Goal: Obtain resource: Download file/media

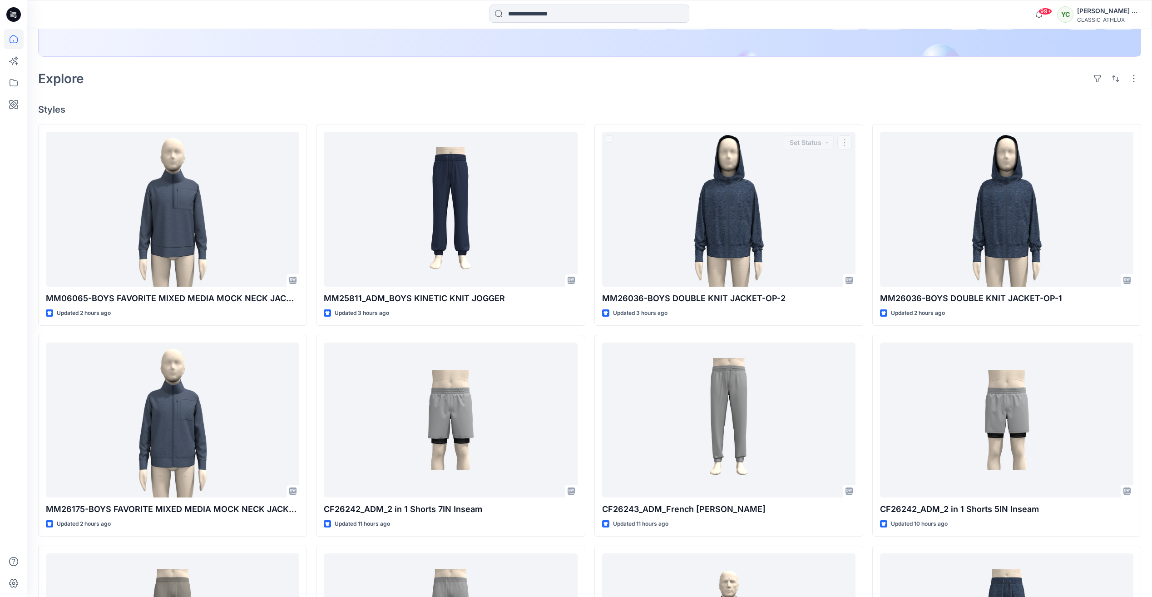
scroll to position [91, 0]
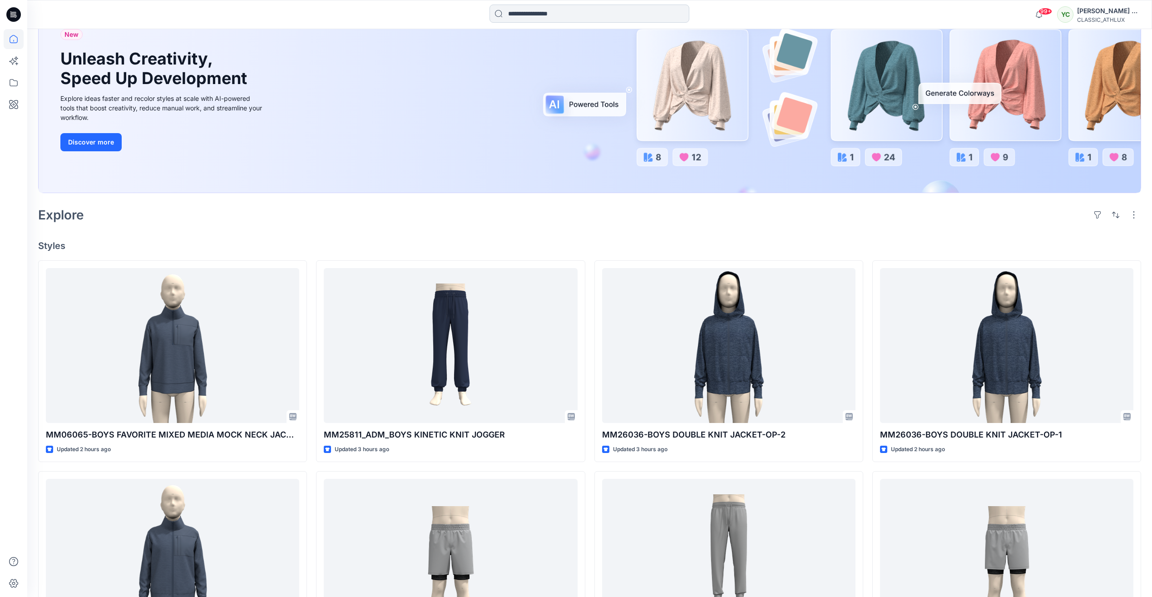
click at [558, 19] on input at bounding box center [589, 14] width 200 height 18
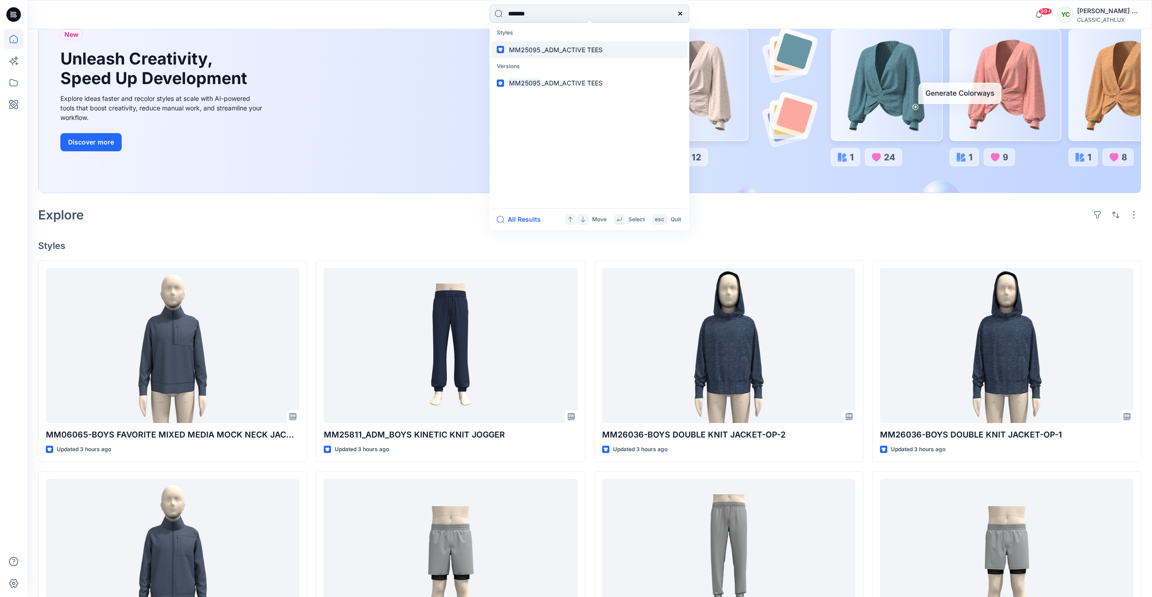
type input "*******"
click at [597, 52] on span "_ADM_ACTIVE TEES" at bounding box center [572, 50] width 61 height 8
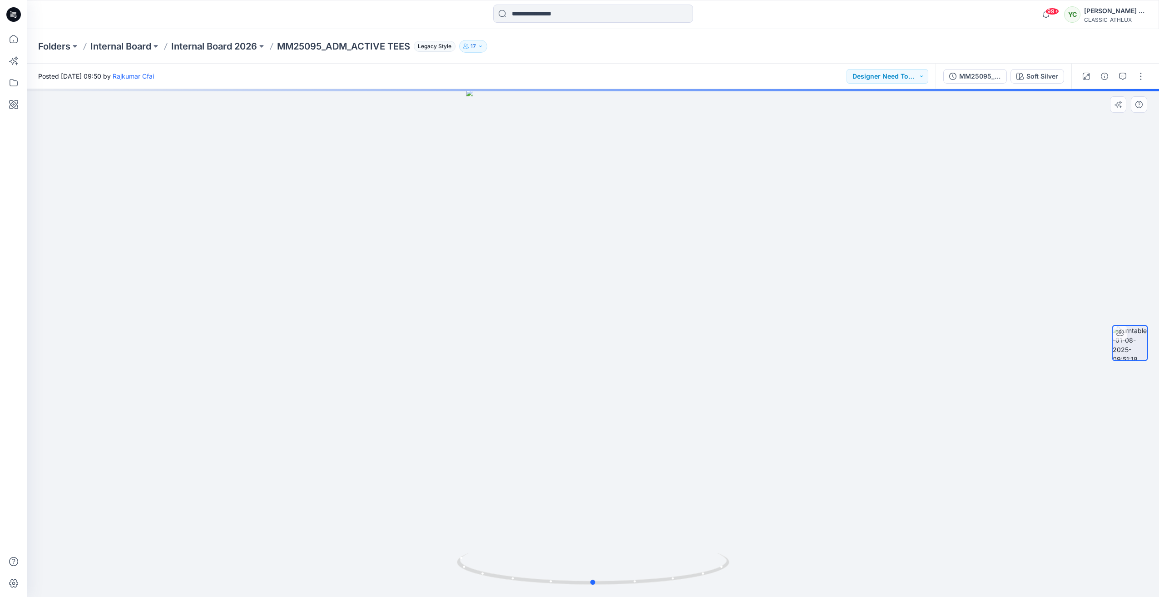
click at [504, 341] on div at bounding box center [592, 343] width 1131 height 508
click at [496, 337] on div at bounding box center [592, 343] width 1131 height 508
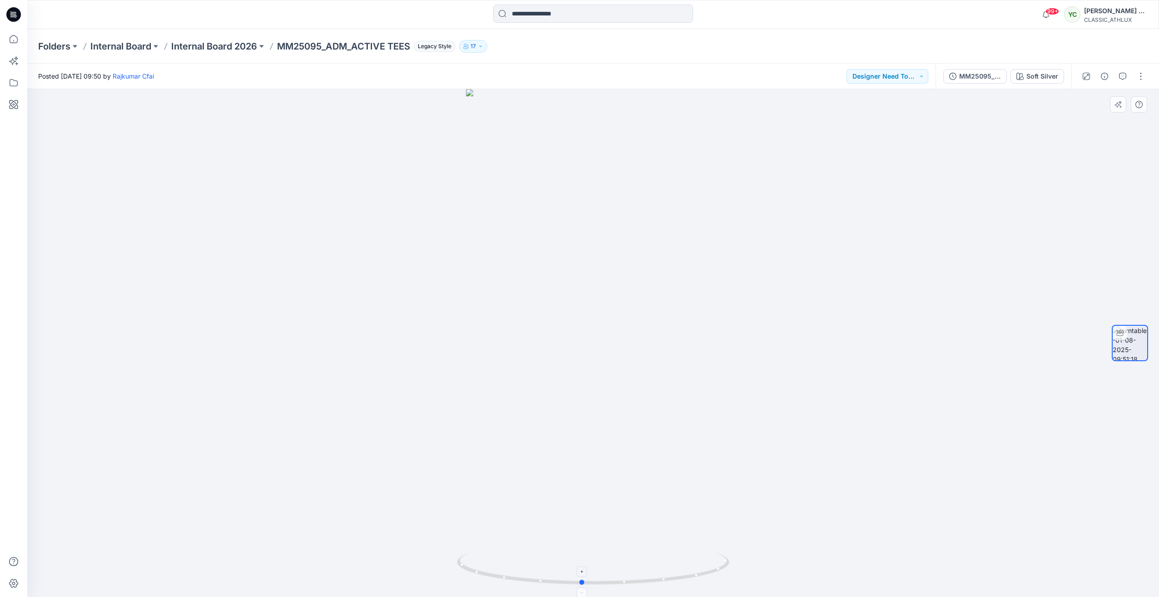
drag, startPoint x: 599, startPoint y: 585, endPoint x: 588, endPoint y: 573, distance: 15.4
click at [588, 573] on icon at bounding box center [594, 569] width 275 height 34
click at [590, 580] on icon at bounding box center [594, 569] width 275 height 34
drag, startPoint x: 589, startPoint y: 585, endPoint x: 769, endPoint y: 570, distance: 180.4
click at [769, 570] on div at bounding box center [592, 343] width 1131 height 508
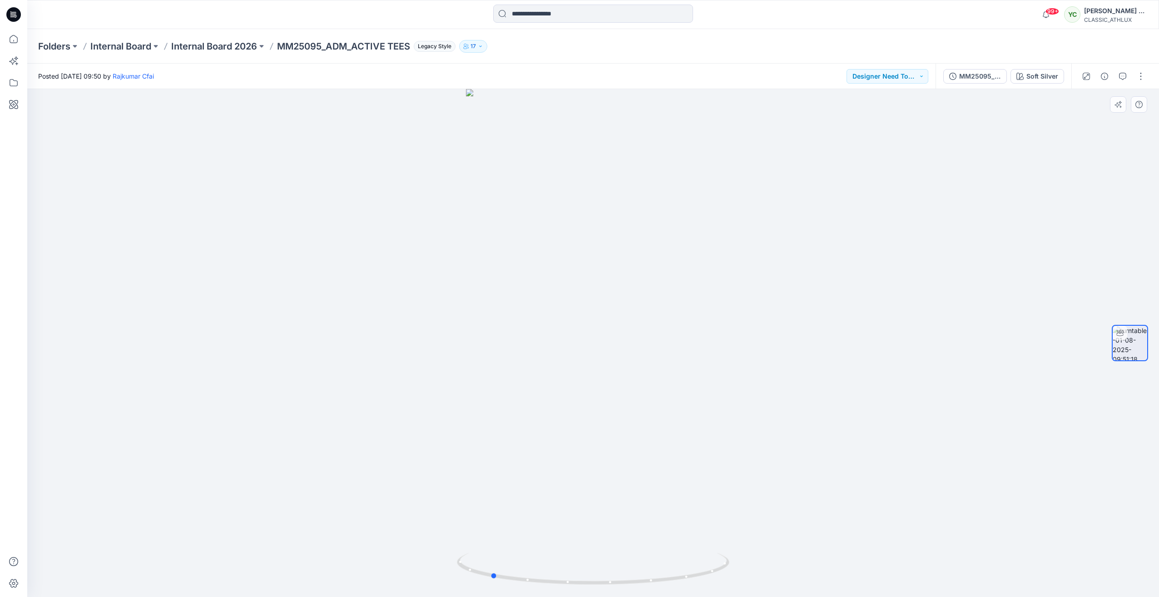
click at [383, 374] on div at bounding box center [592, 343] width 1131 height 508
drag, startPoint x: 506, startPoint y: 579, endPoint x: 364, endPoint y: 529, distance: 150.6
click at [357, 534] on div at bounding box center [592, 343] width 1131 height 508
click at [986, 75] on div "MM25095_ADM_ACTIVE TEES" at bounding box center [980, 76] width 42 height 10
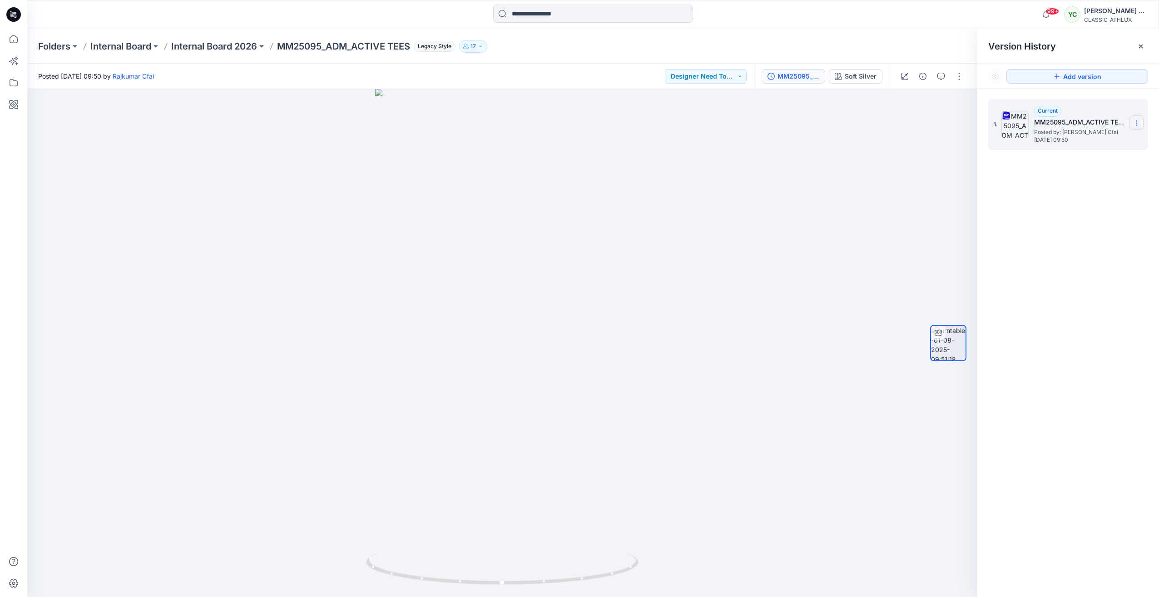
click at [1140, 122] on section at bounding box center [1136, 122] width 15 height 15
click at [1100, 140] on span "Download Source BW File" at bounding box center [1090, 140] width 76 height 11
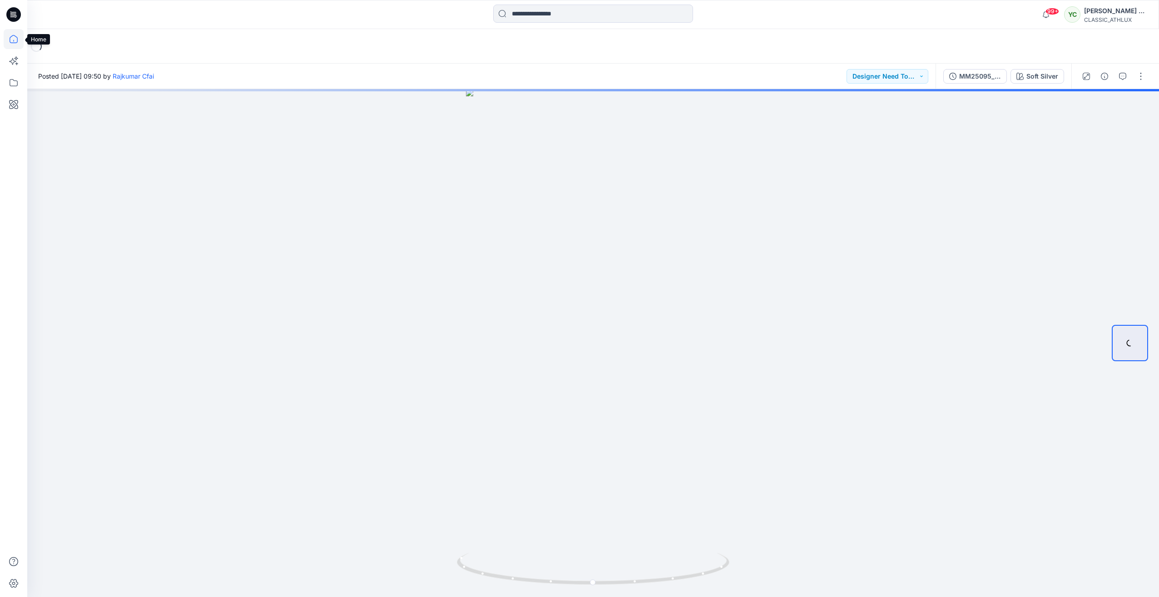
click at [16, 37] on icon at bounding box center [14, 39] width 8 height 8
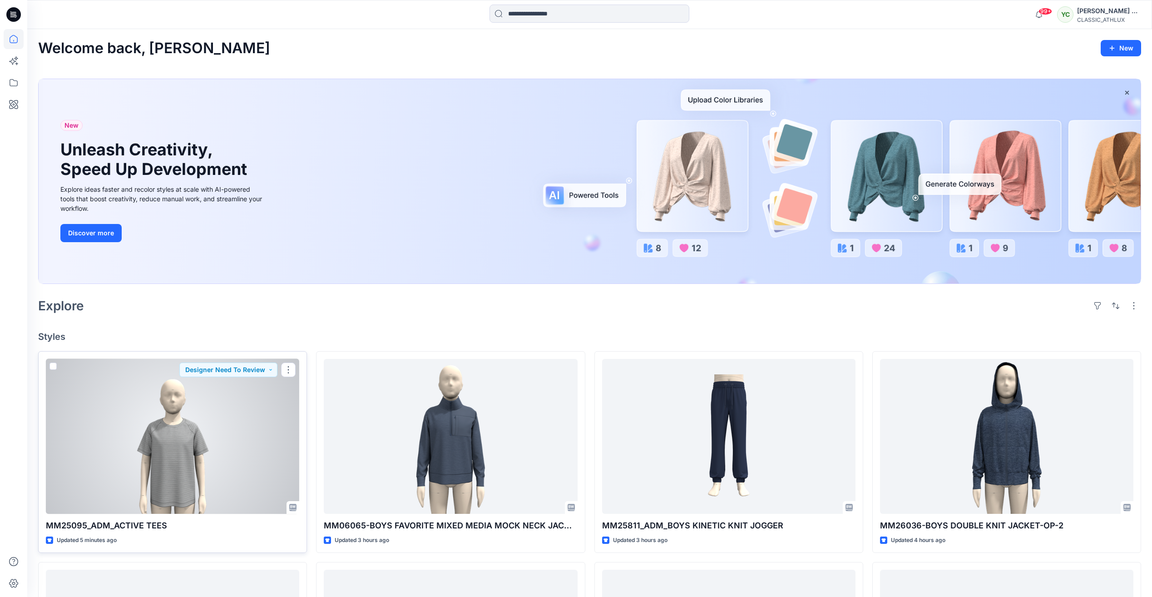
click at [214, 434] on div at bounding box center [172, 436] width 253 height 155
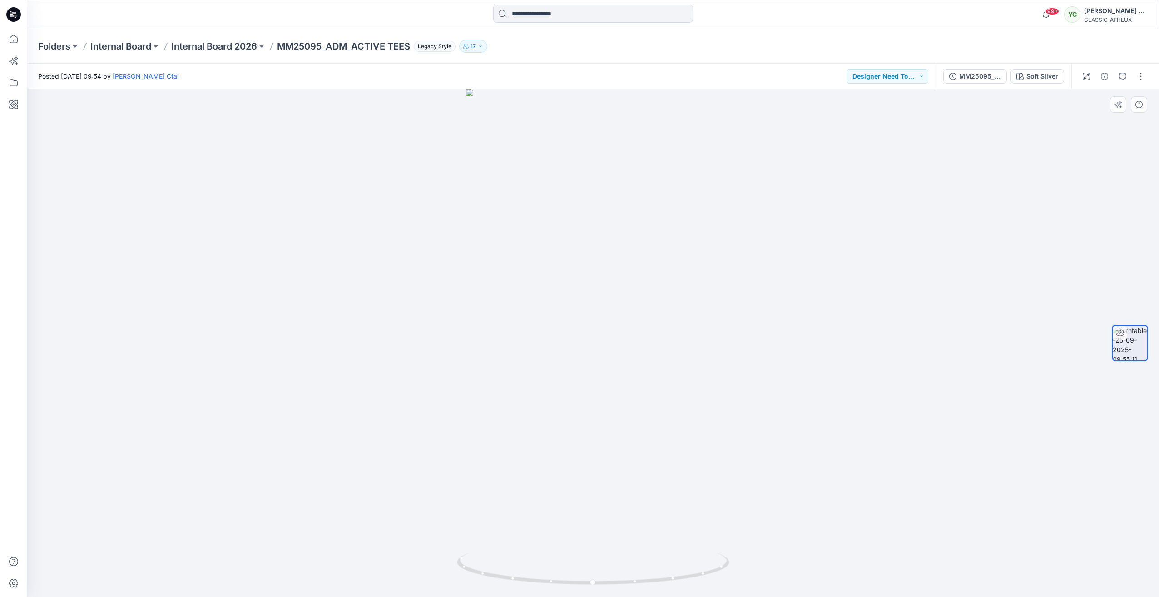
click at [348, 226] on div at bounding box center [592, 343] width 1131 height 508
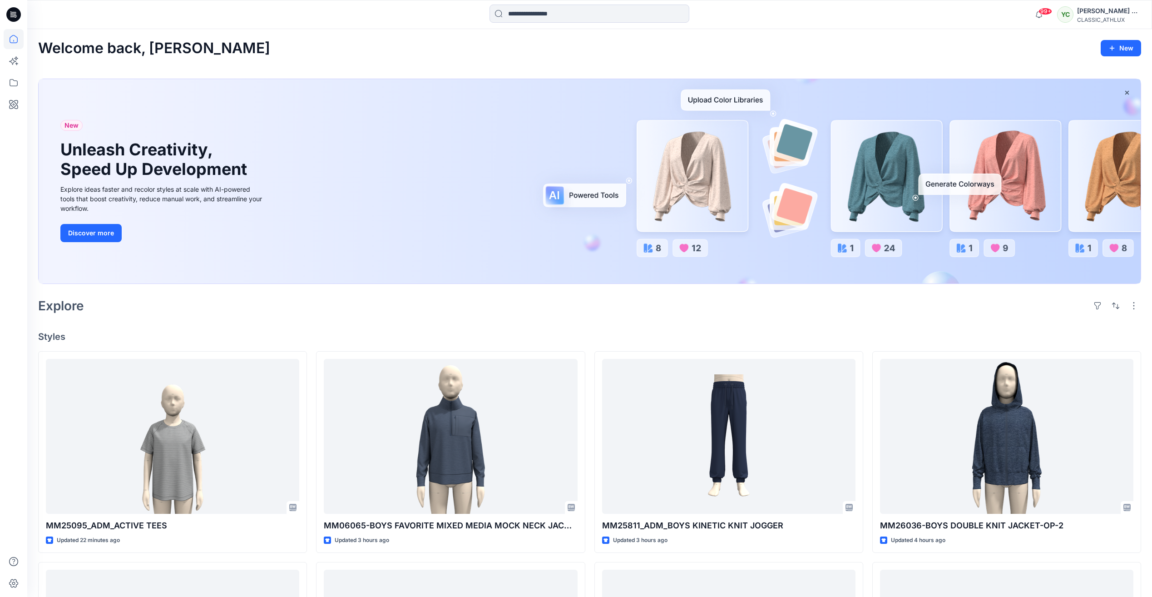
click at [954, 320] on div "Welcome back, Yuvaraj New New Unleash Creativity, Speed Up Development Explore …" at bounding box center [589, 523] width 1125 height 988
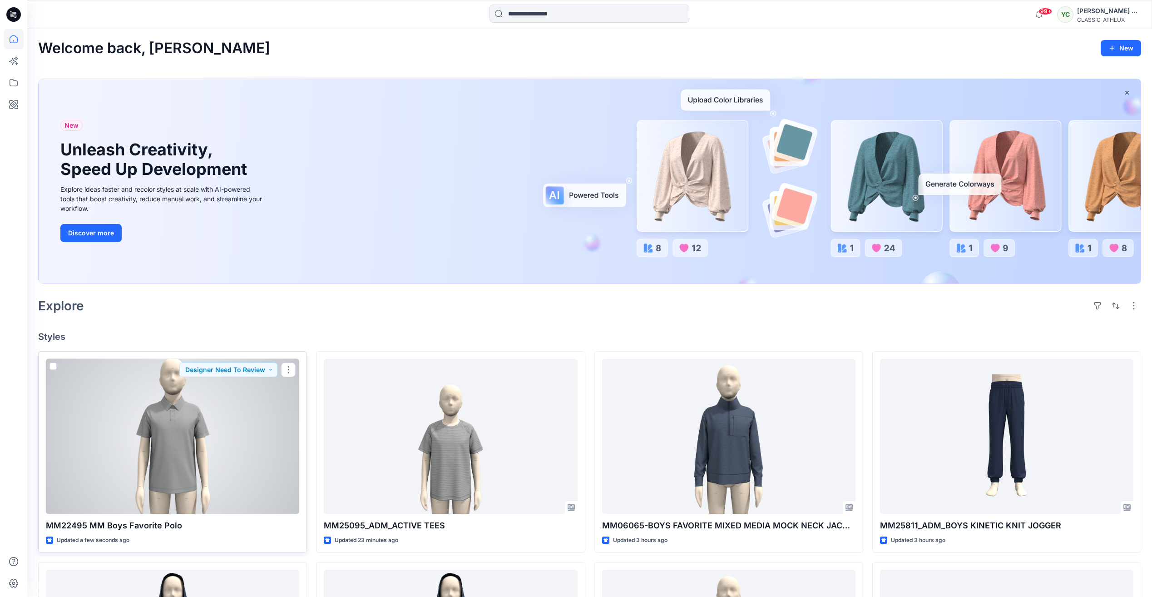
click at [207, 410] on div at bounding box center [172, 436] width 253 height 155
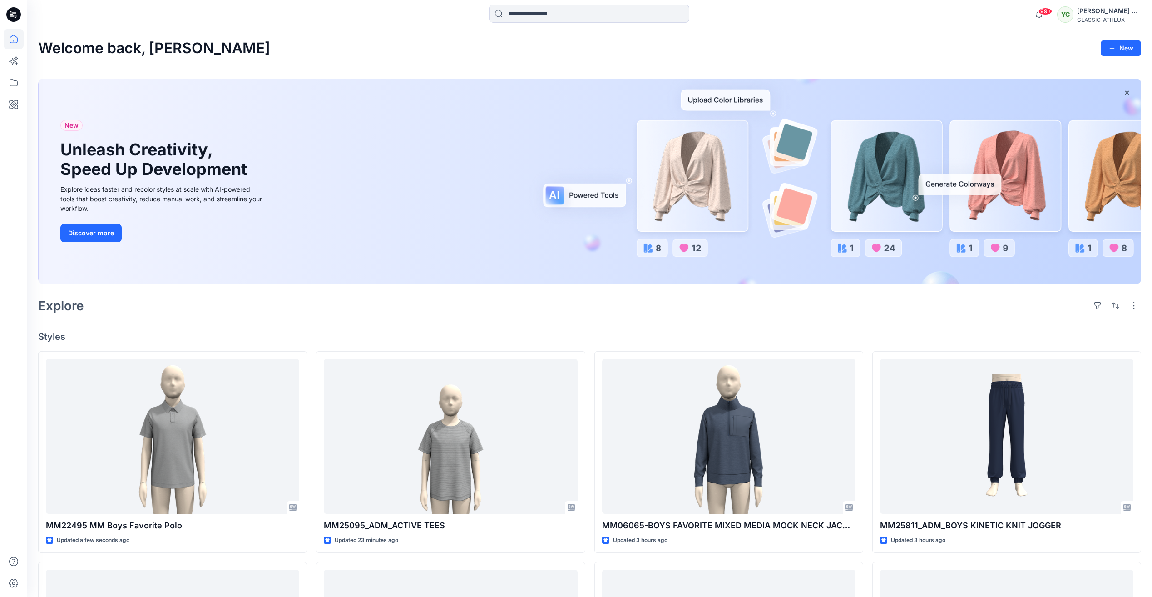
click at [810, 297] on div "Explore" at bounding box center [589, 306] width 1103 height 22
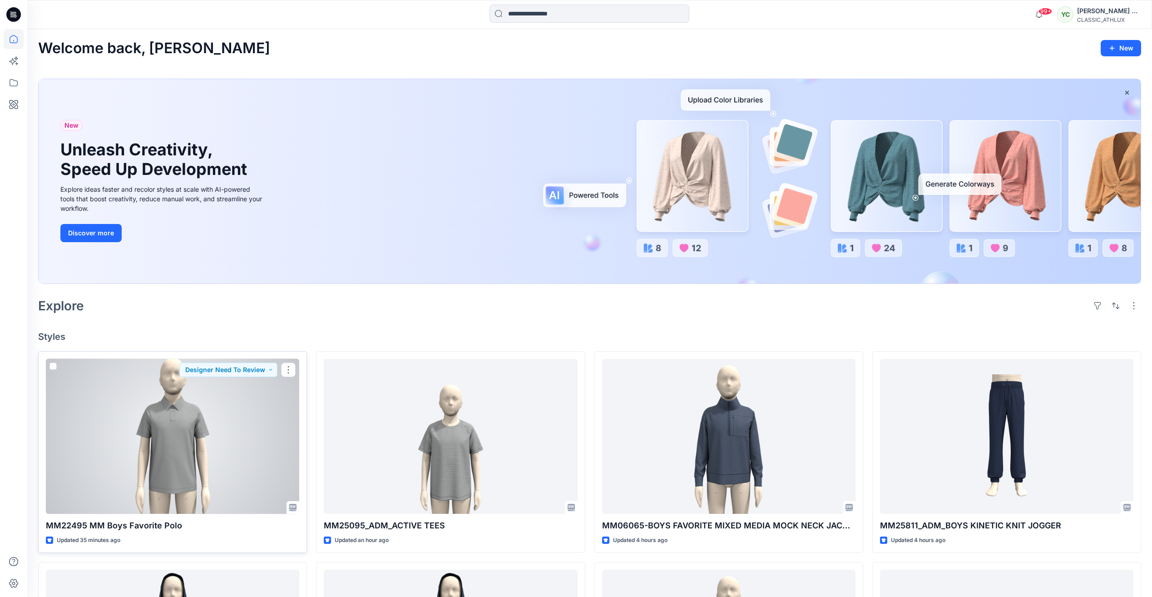
click at [146, 449] on div at bounding box center [172, 436] width 253 height 155
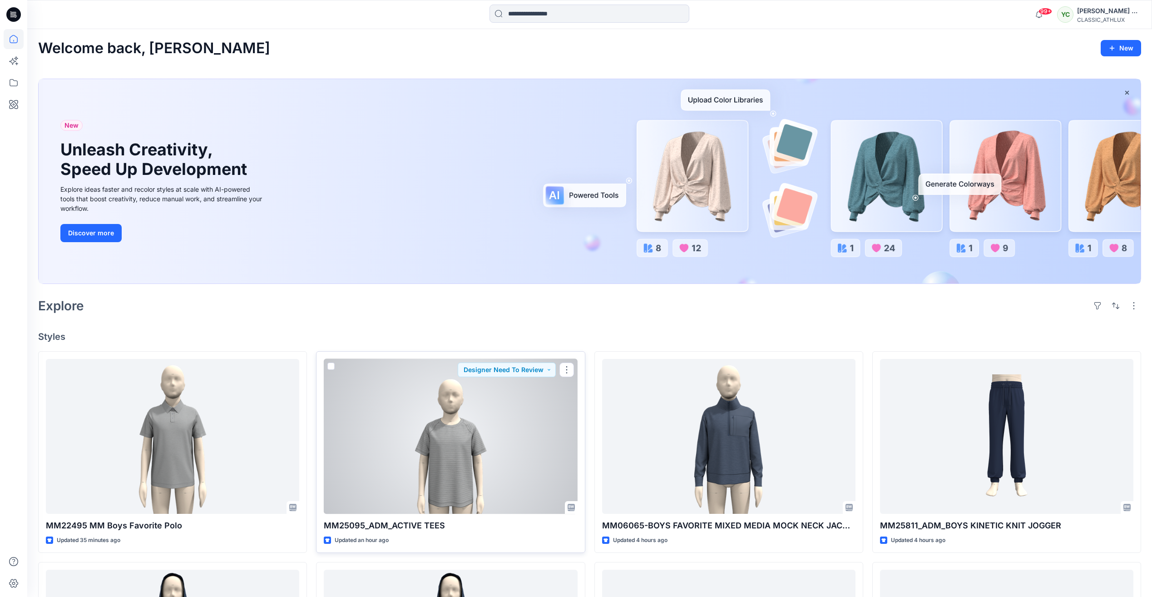
click at [527, 457] on div at bounding box center [450, 436] width 253 height 155
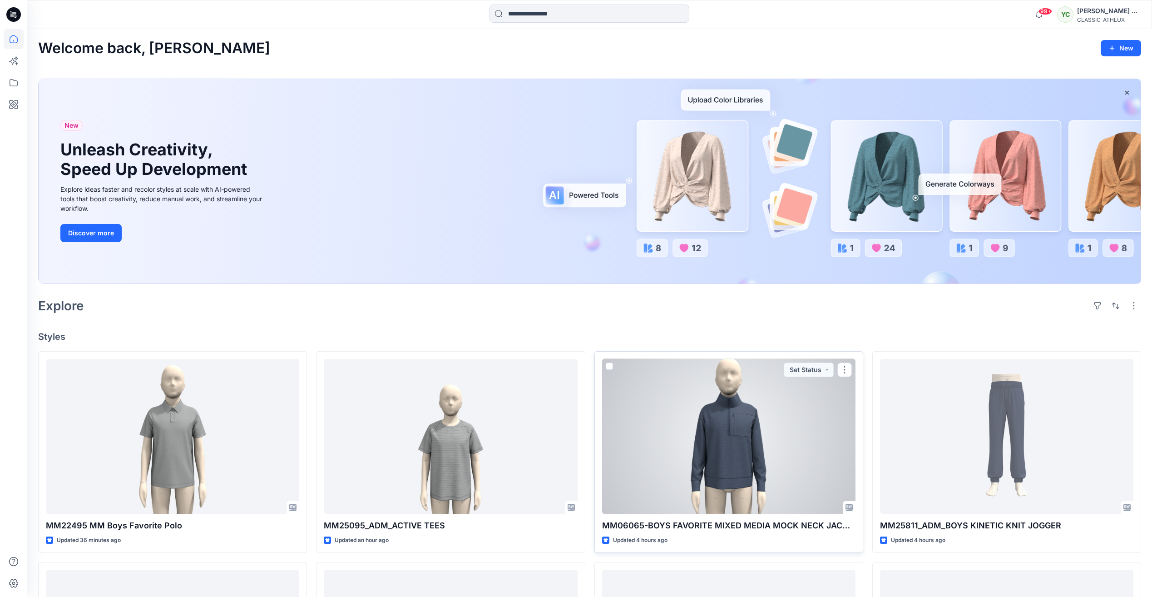
click at [746, 420] on div at bounding box center [728, 436] width 253 height 155
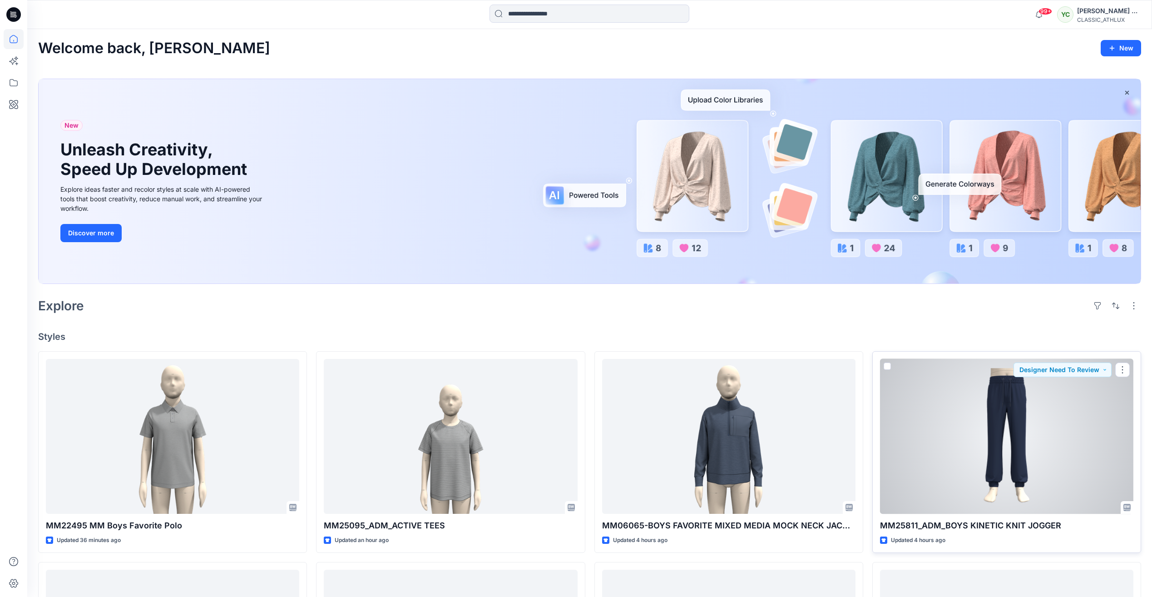
click at [947, 428] on div at bounding box center [1006, 436] width 253 height 155
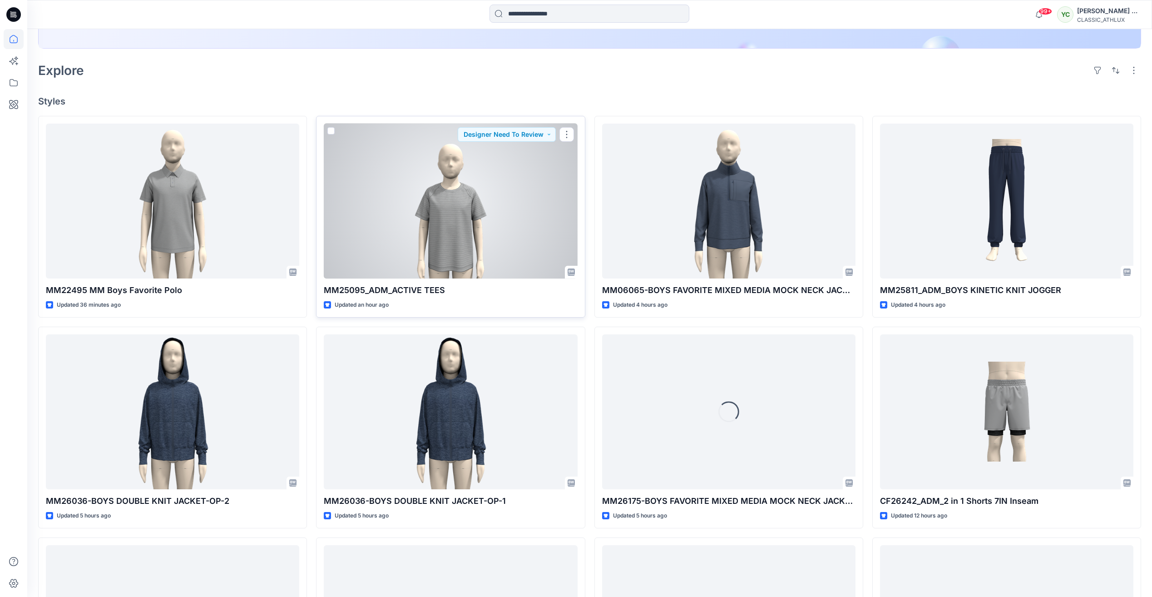
scroll to position [318, 0]
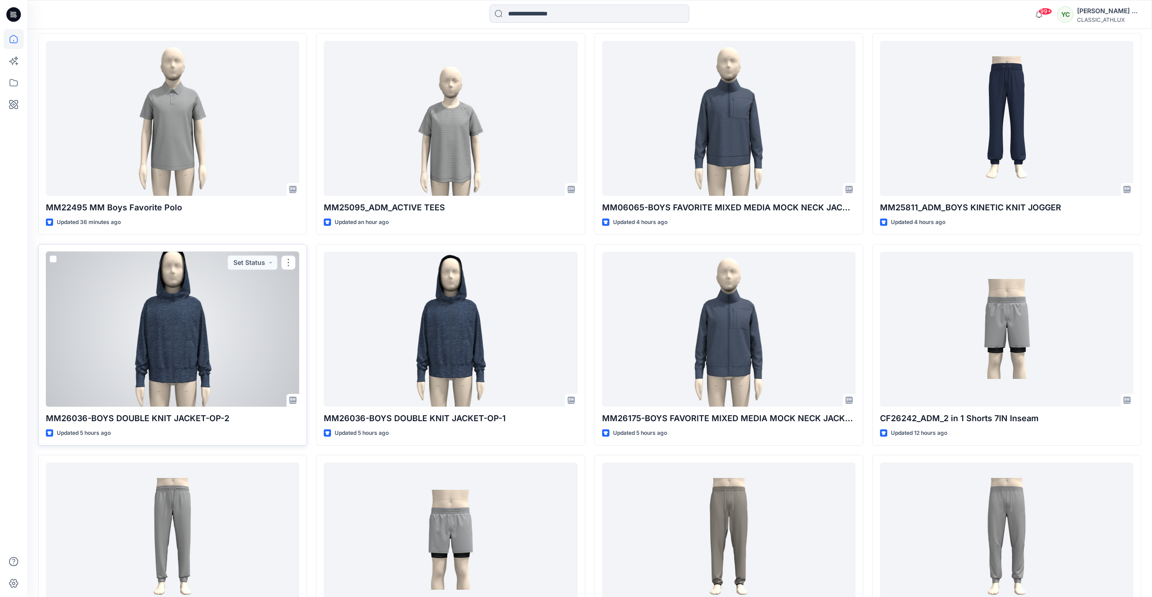
click at [208, 316] on div at bounding box center [172, 329] width 253 height 155
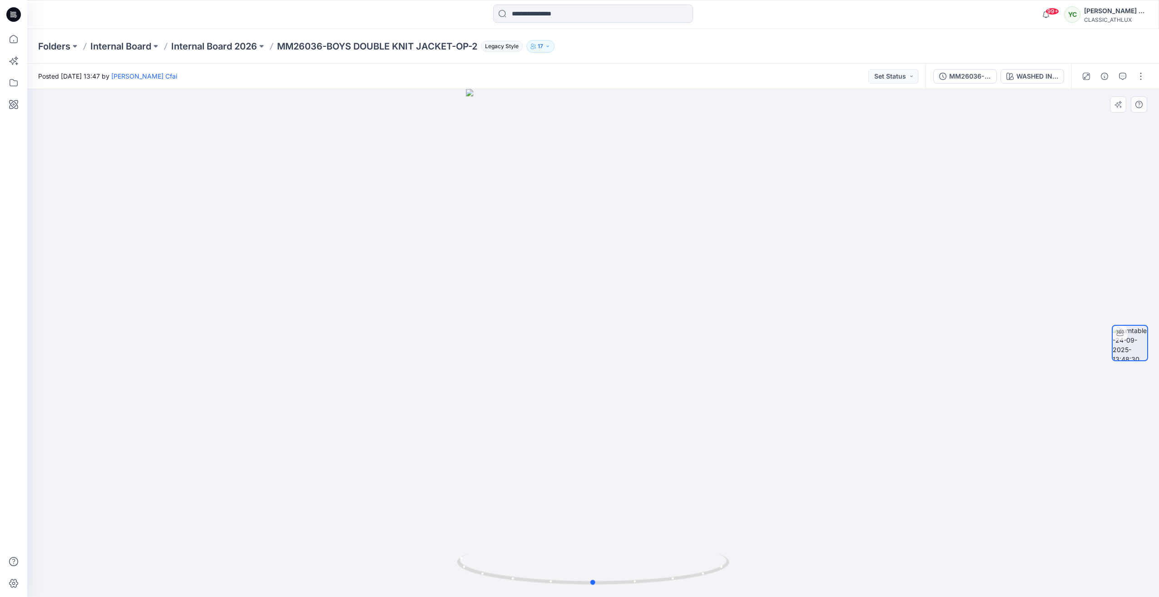
drag, startPoint x: 801, startPoint y: 486, endPoint x: 775, endPoint y: 484, distance: 25.9
click at [800, 486] on div at bounding box center [592, 343] width 1131 height 508
drag, startPoint x: 595, startPoint y: 584, endPoint x: 605, endPoint y: 592, distance: 13.0
click at [605, 582] on icon at bounding box center [594, 569] width 275 height 34
